Goal: Information Seeking & Learning: Find specific fact

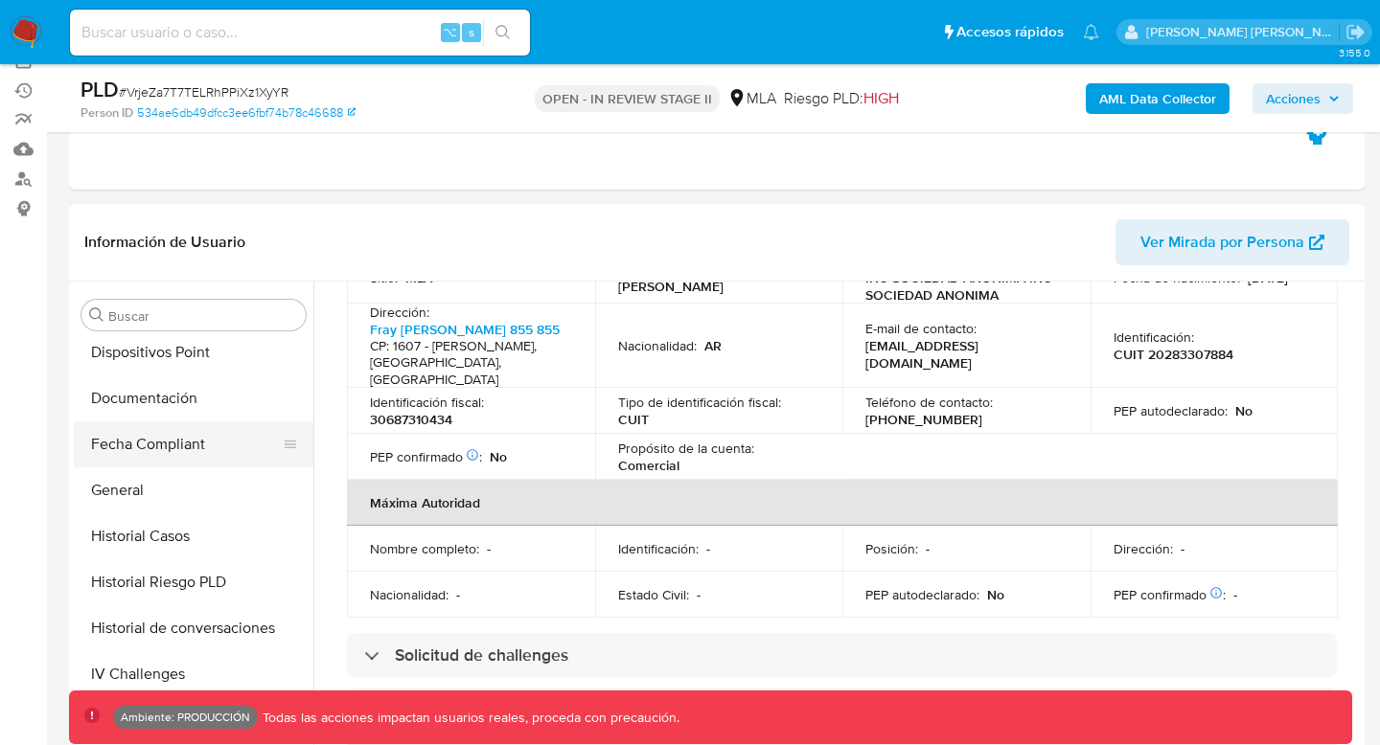
scroll to position [478, 0]
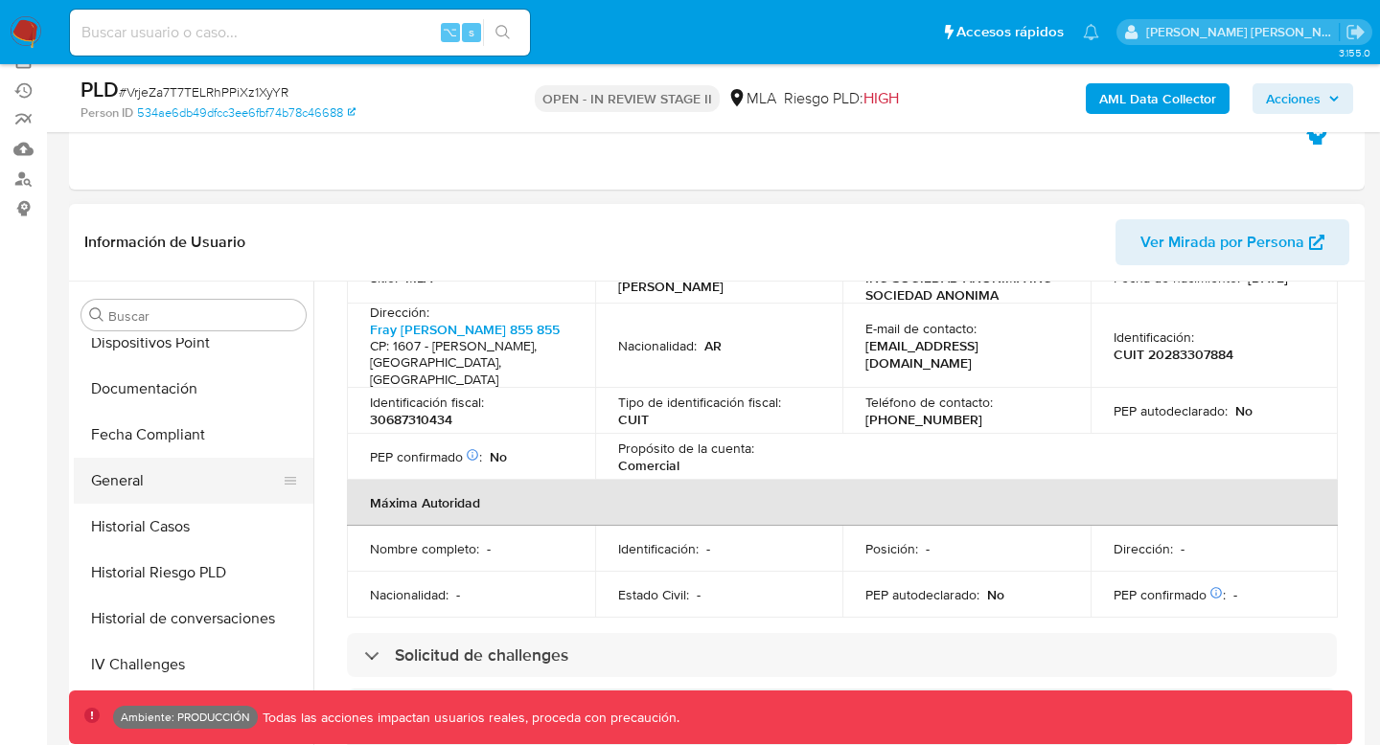
click at [190, 477] on button "General" at bounding box center [186, 481] width 224 height 46
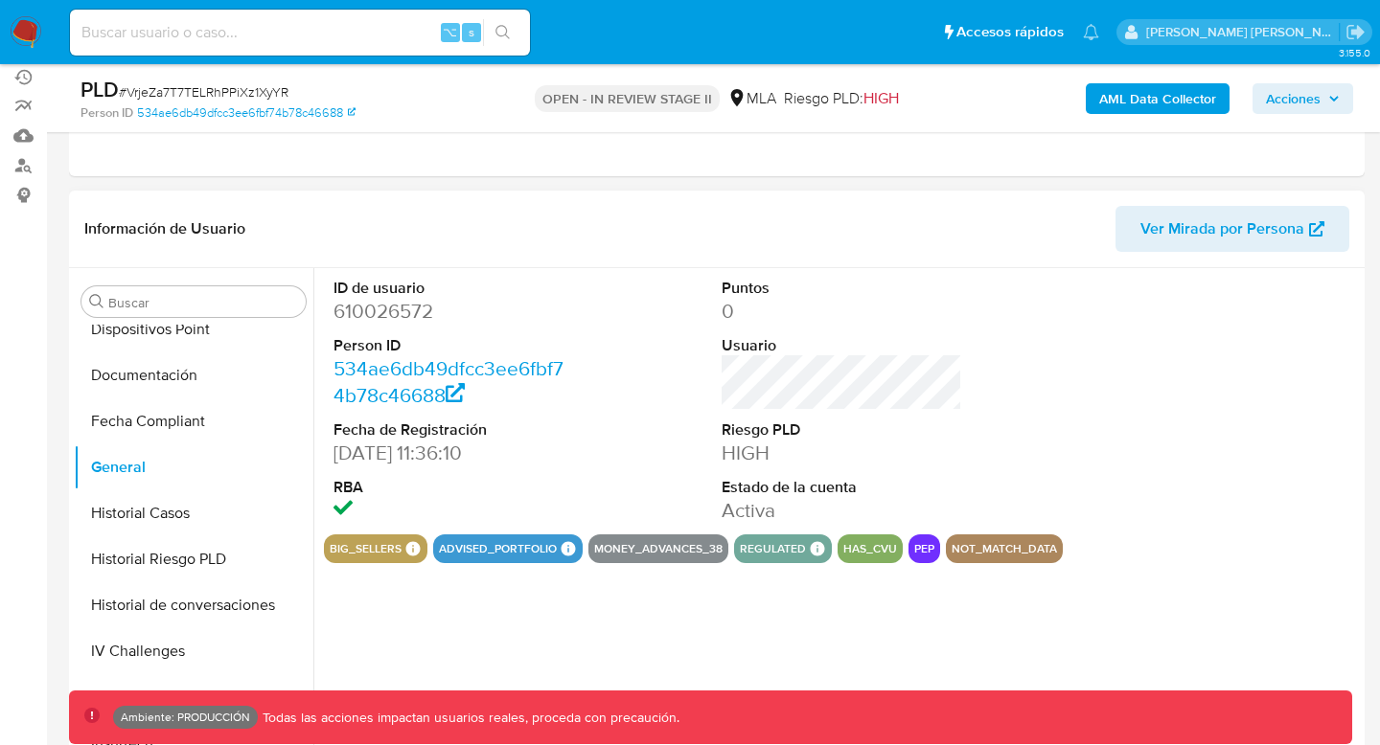
scroll to position [231, 0]
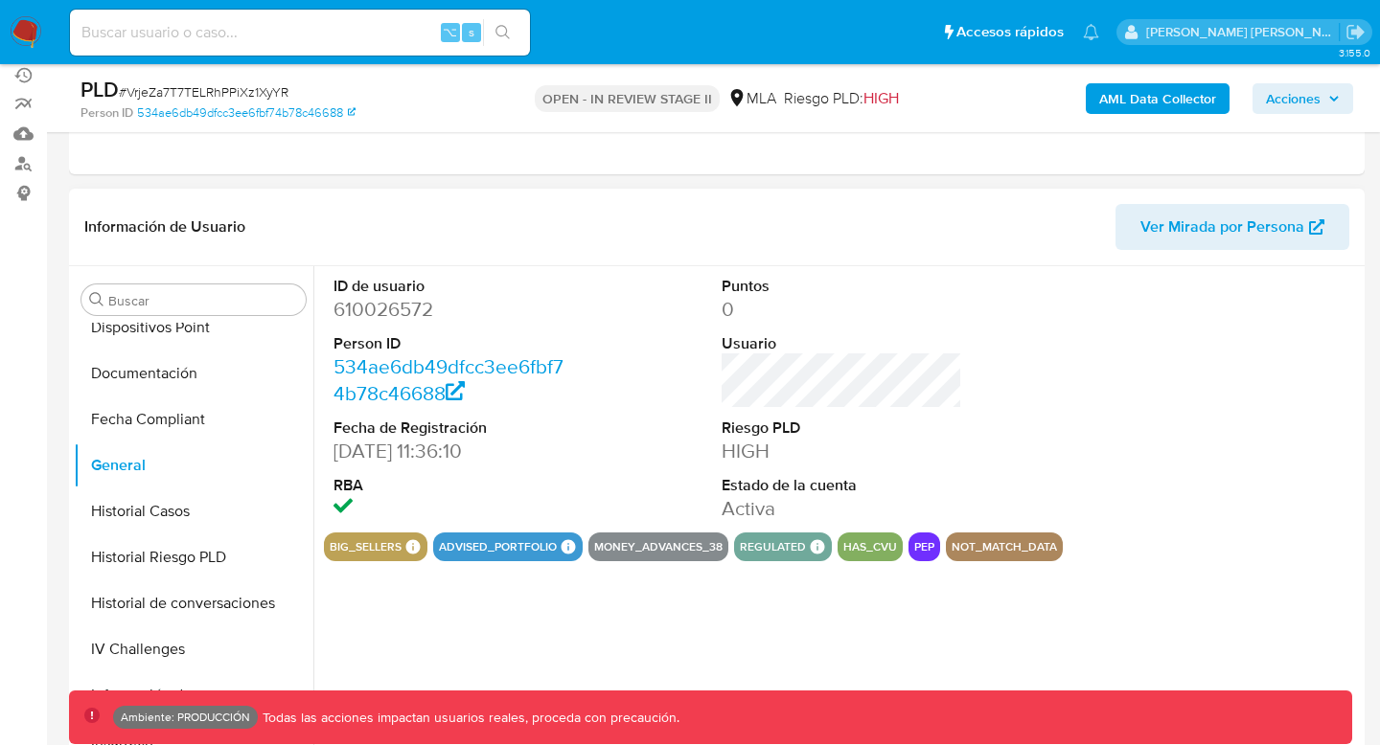
click at [394, 309] on dd "610026572" at bounding box center [453, 309] width 240 height 27
copy dd "610026572"
click at [140, 30] on input at bounding box center [300, 32] width 460 height 25
paste input "610026572"
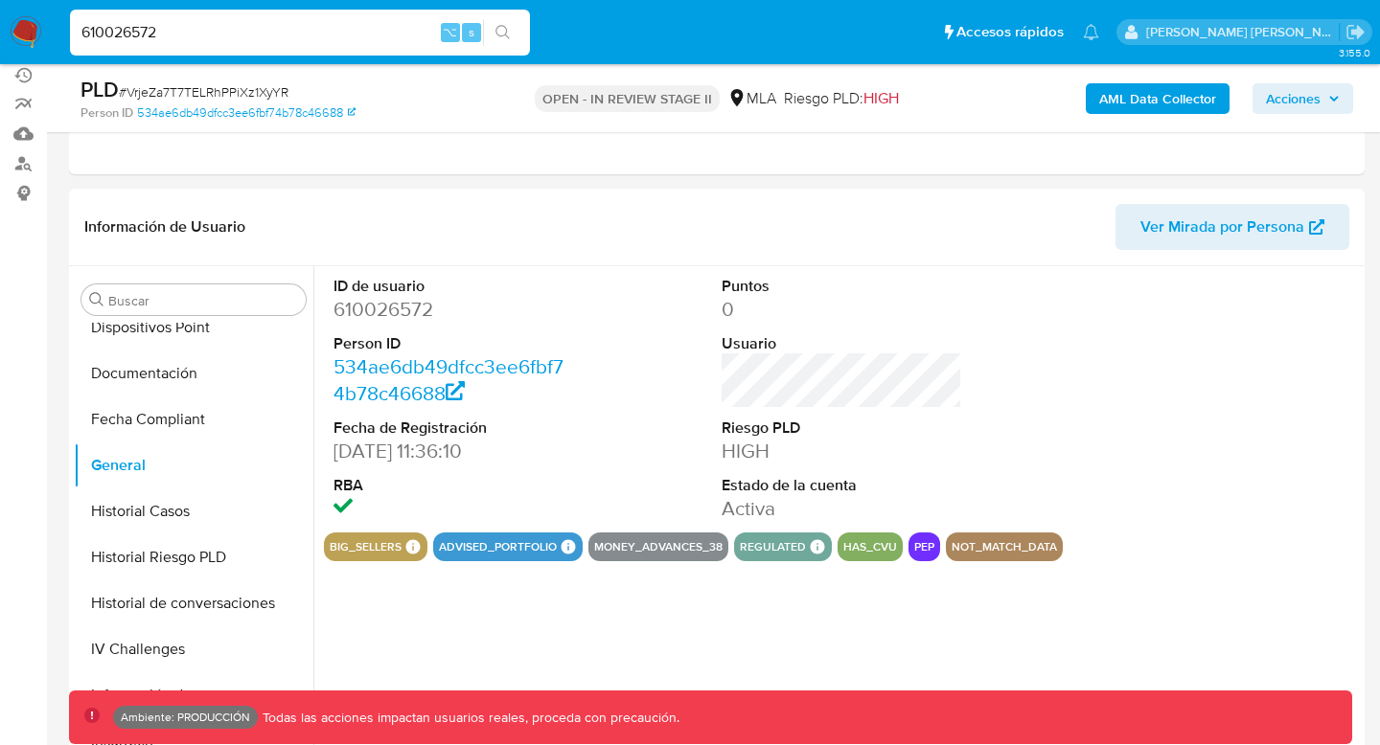
type input "610026572"
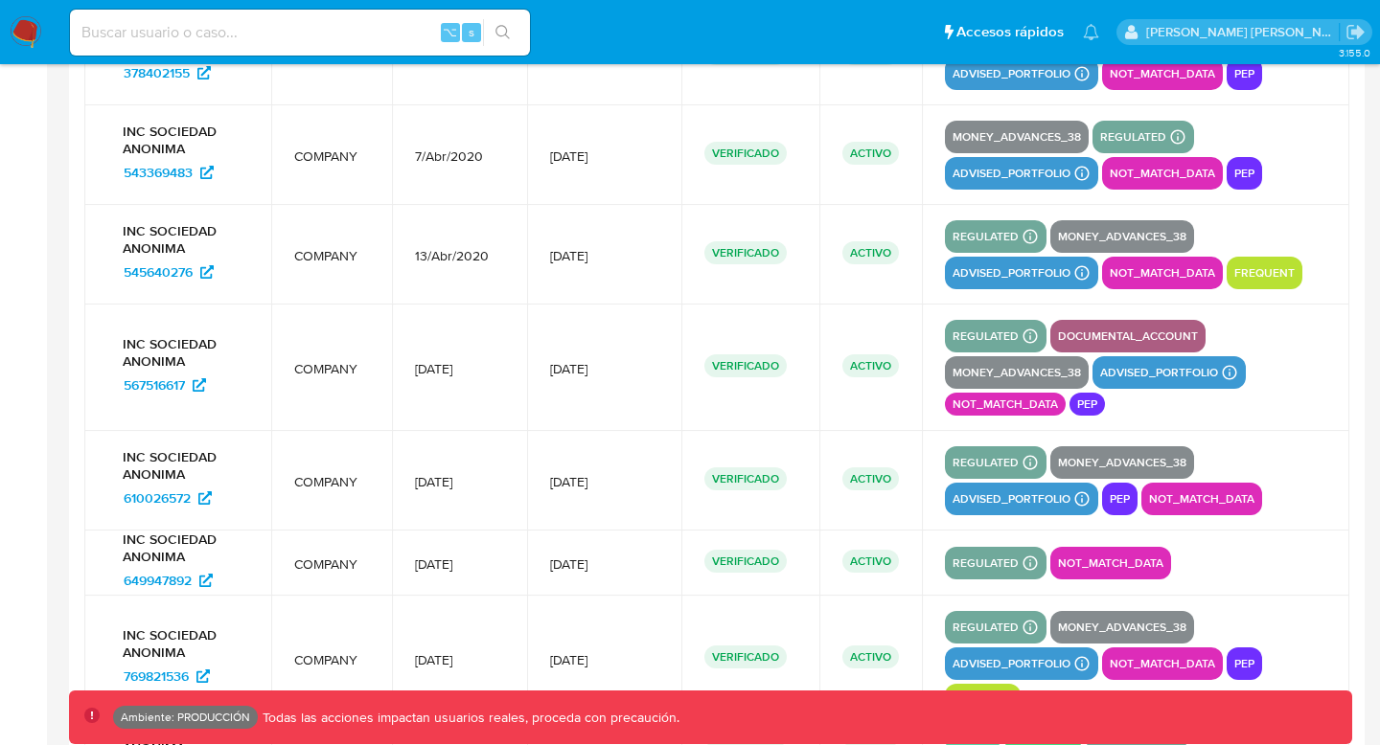
scroll to position [2360, 0]
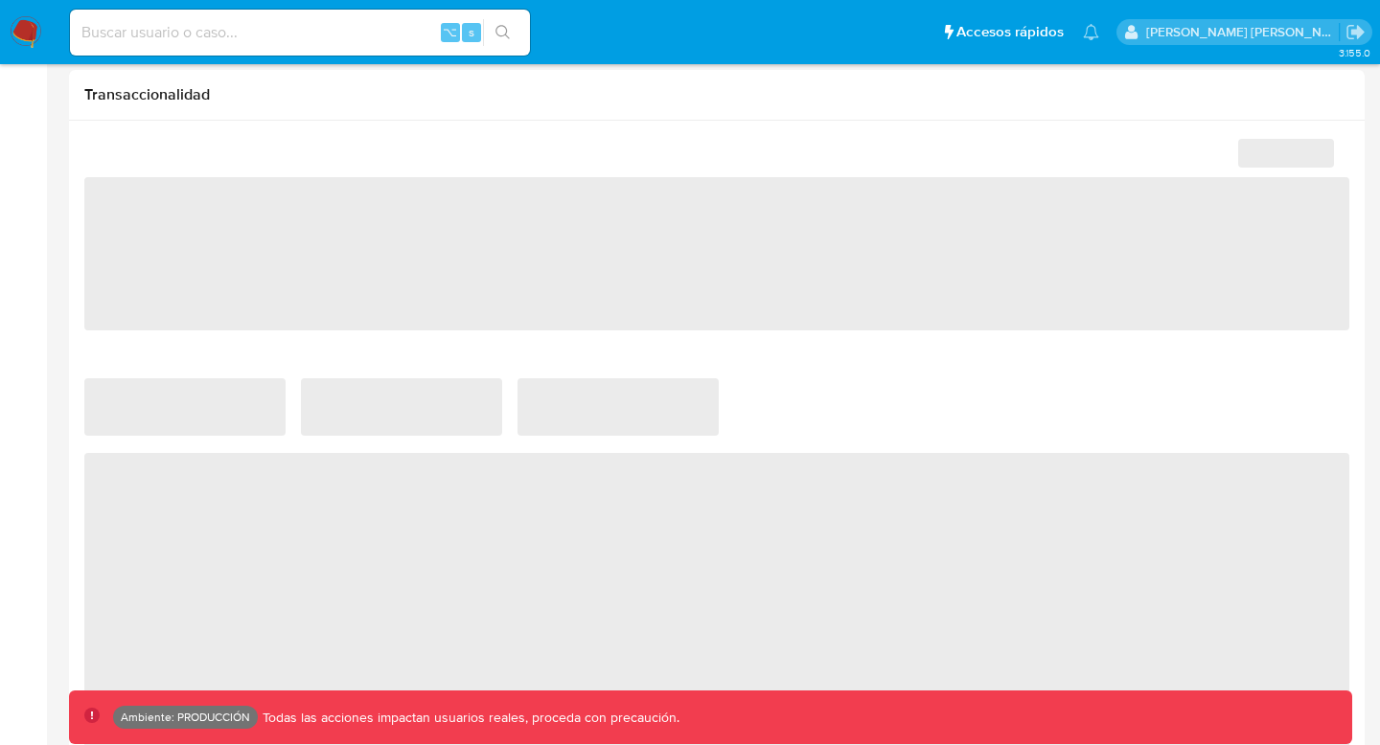
select select "10"
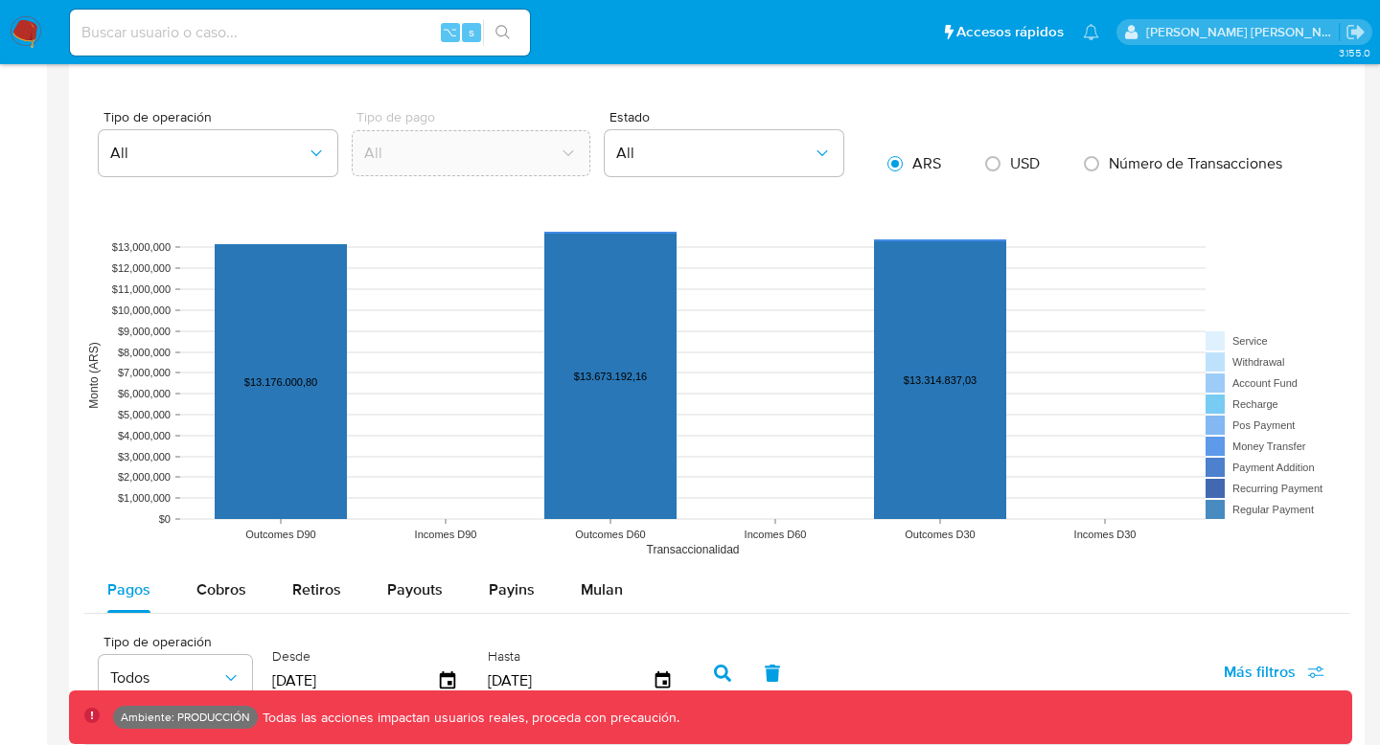
scroll to position [1213, 0]
click at [591, 593] on span "Mulan" at bounding box center [602, 589] width 42 height 22
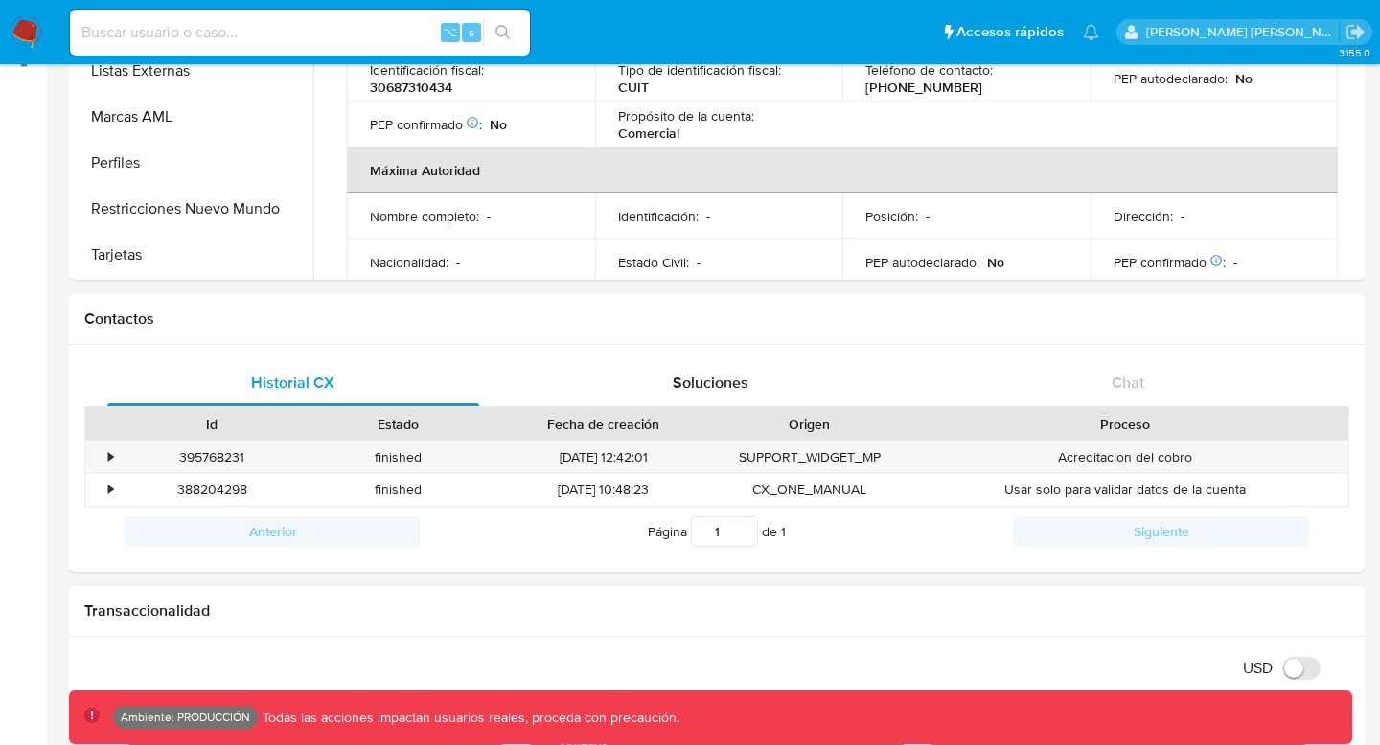
scroll to position [0, 0]
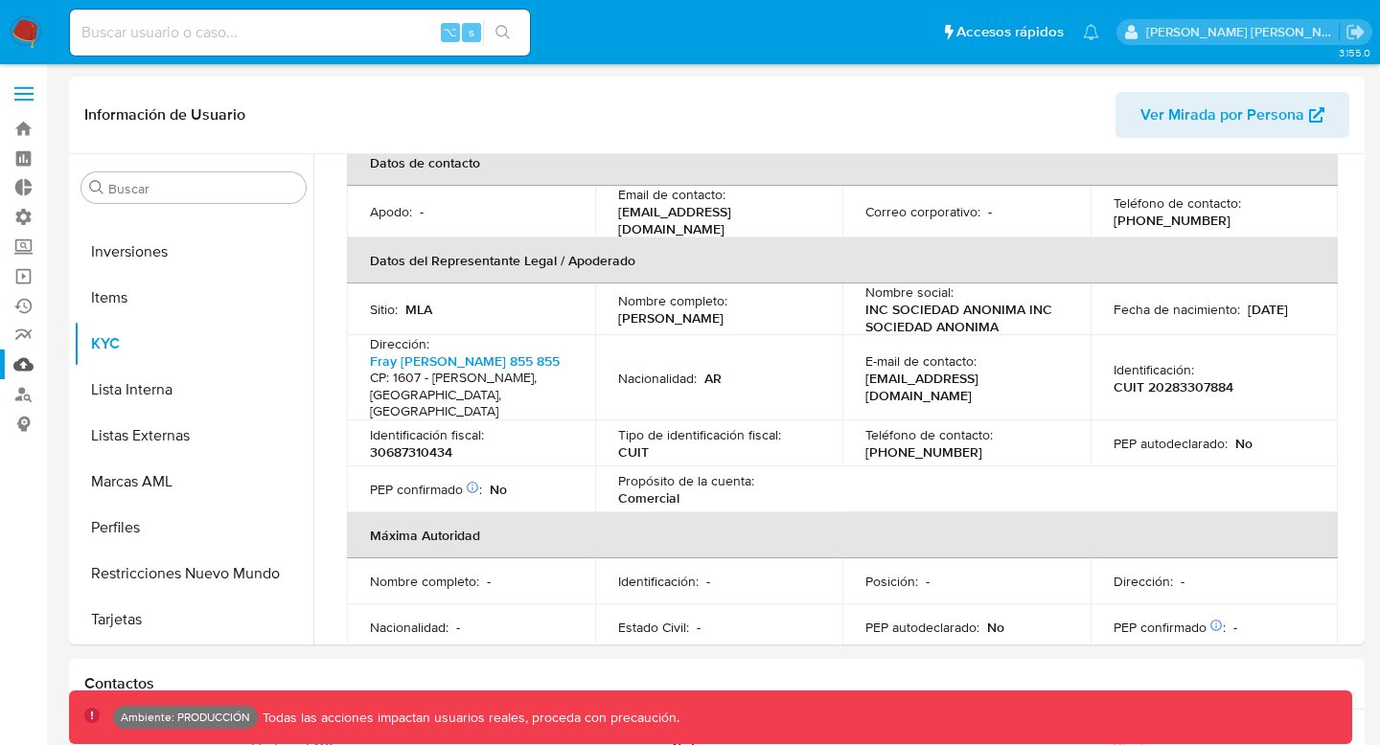
click at [24, 375] on link "Mulan" at bounding box center [114, 365] width 228 height 30
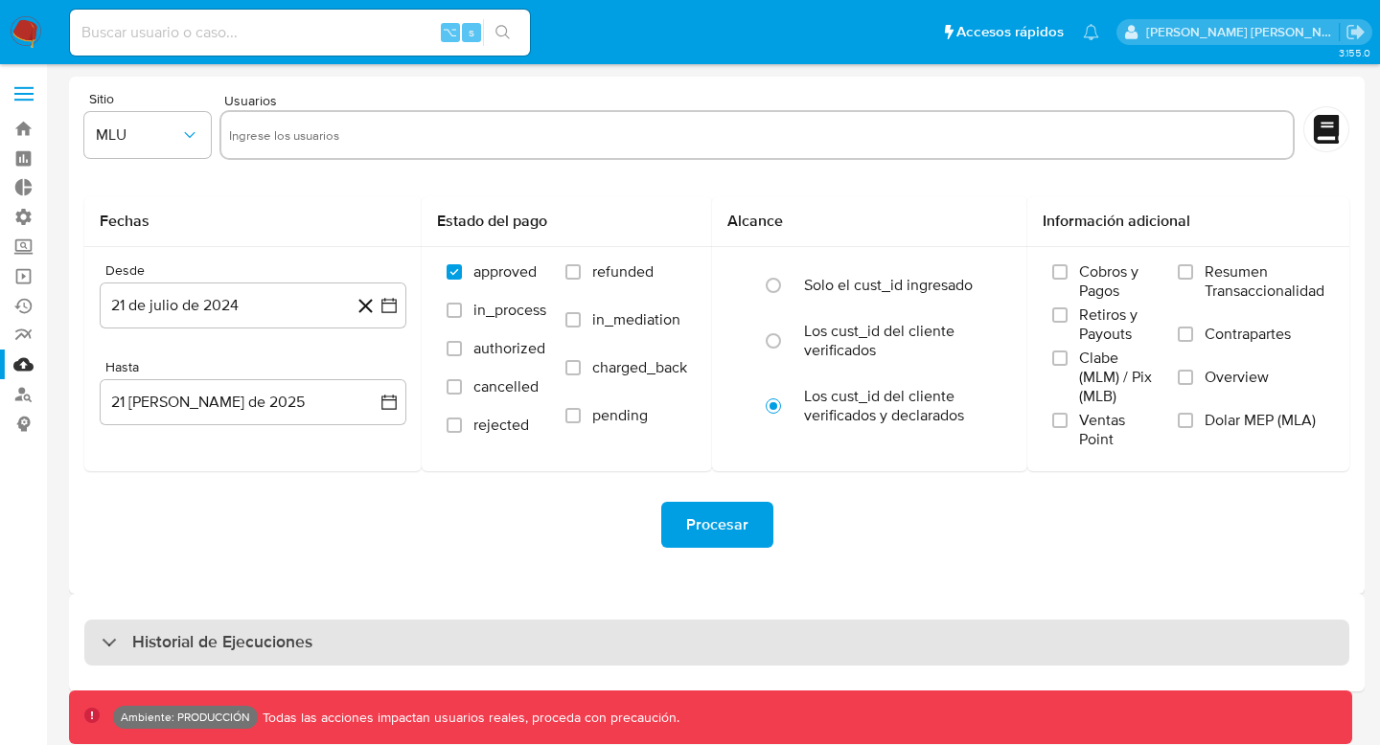
click at [215, 650] on h3 "Historial de Ejecuciones" at bounding box center [222, 642] width 180 height 23
select select "10"
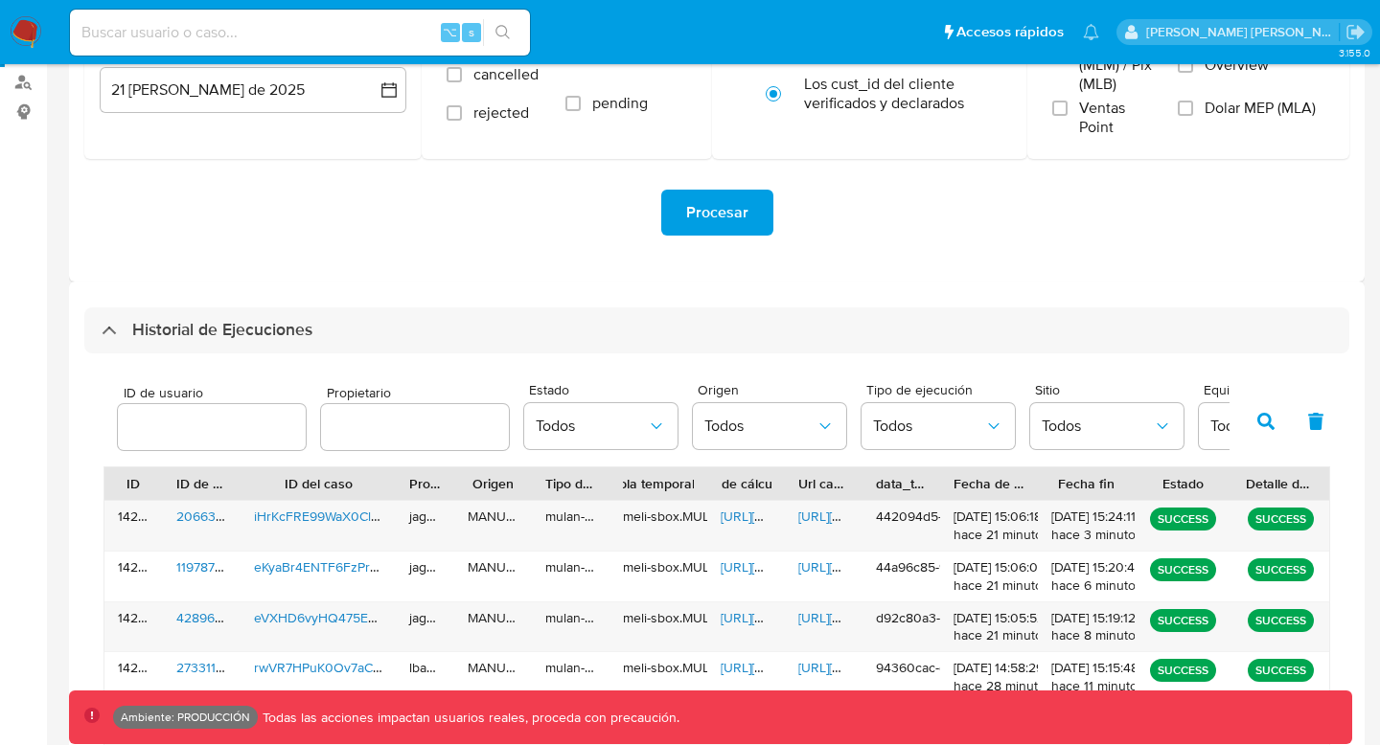
scroll to position [309, 0]
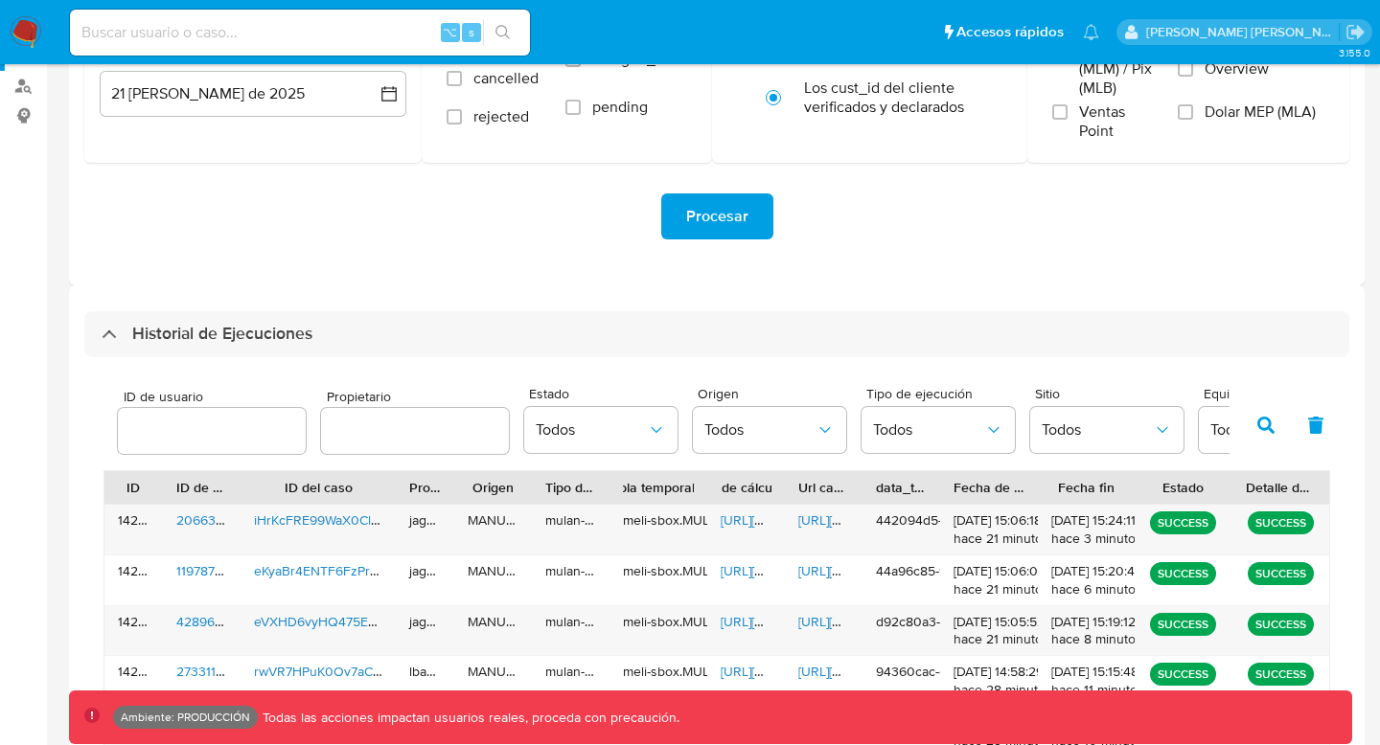
click at [203, 460] on div "ID de usuario Propietario Estado Todos Origen Todos Tipo de ejecución Todos Sit…" at bounding box center [668, 424] width 1121 height 74
paste input "610026572"
type input "610026572"
click at [1257, 423] on icon "button" at bounding box center [1265, 425] width 17 height 17
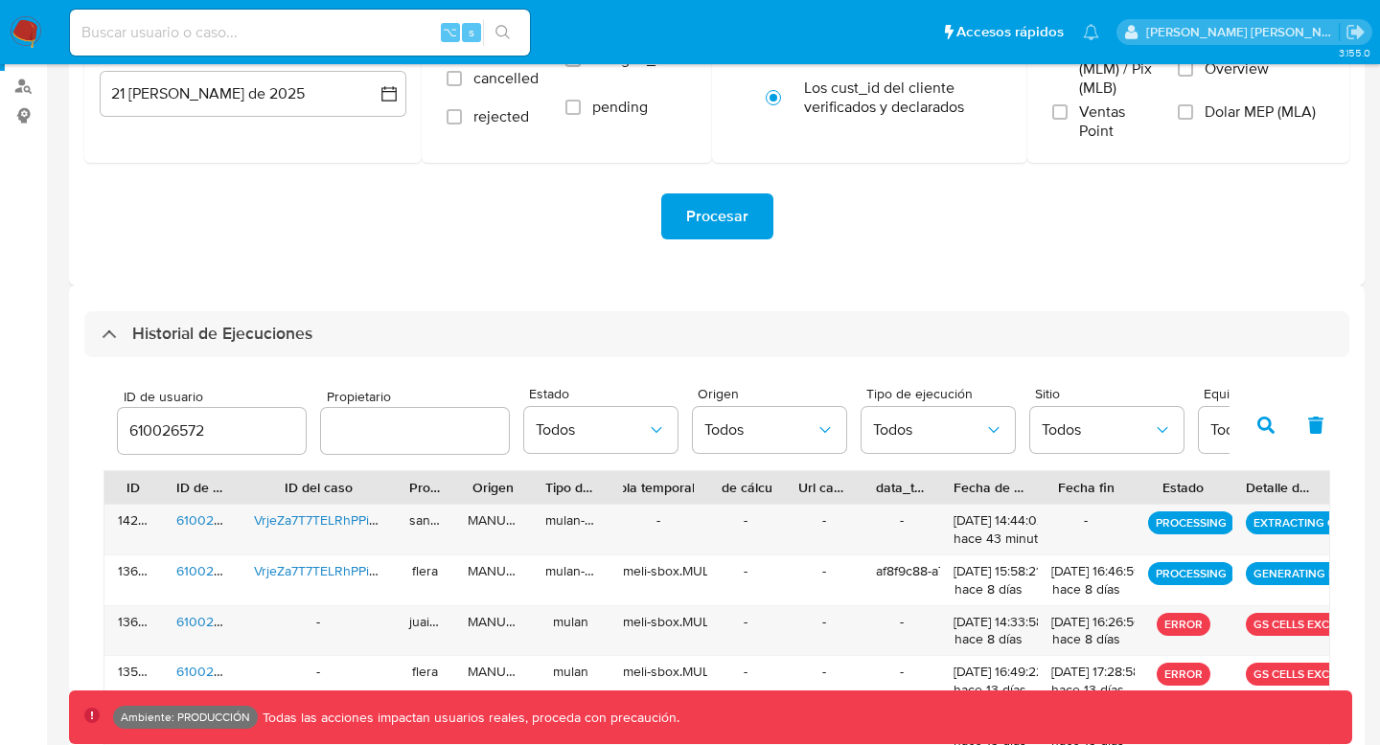
click at [1270, 431] on icon "button" at bounding box center [1265, 425] width 17 height 17
